Goal: Task Accomplishment & Management: Manage account settings

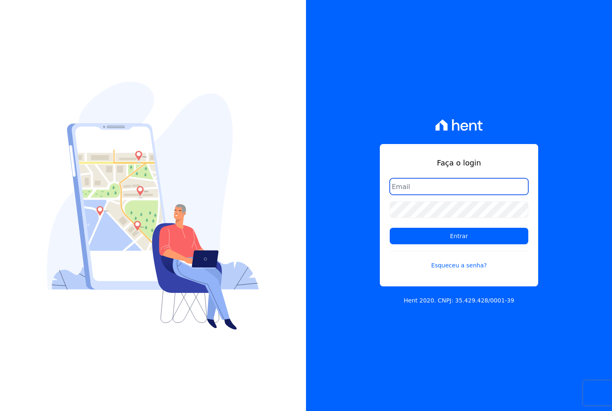
click at [461, 188] on input "email" at bounding box center [459, 186] width 139 height 16
click at [449, 265] on link "Esqueceu a senha?" at bounding box center [459, 260] width 139 height 19
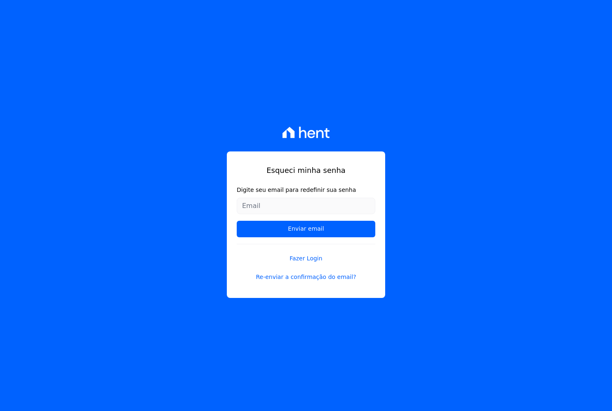
click at [301, 205] on input "Digite seu email para redefinir sua senha" at bounding box center [306, 205] width 139 height 16
type input "[PERSON_NAME][EMAIL_ADDRESS][PERSON_NAME][DOMAIN_NAME]"
click at [237, 221] on input "Enviar email" at bounding box center [306, 229] width 139 height 16
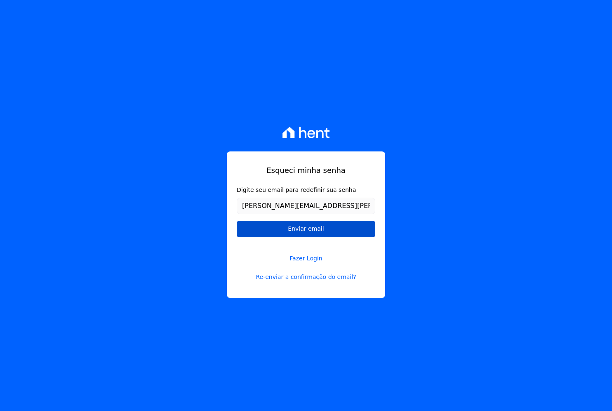
click at [319, 230] on input "Enviar email" at bounding box center [306, 229] width 139 height 16
click at [326, 230] on input "Enviar email" at bounding box center [306, 229] width 139 height 16
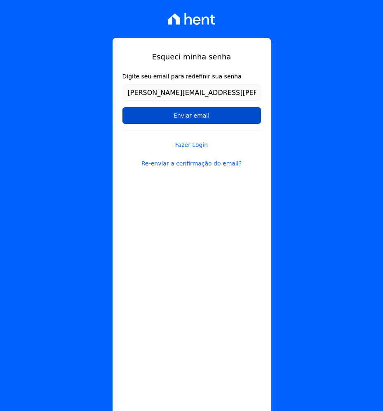
click at [195, 110] on input "Enviar email" at bounding box center [191, 115] width 139 height 16
